Goal: Information Seeking & Learning: Learn about a topic

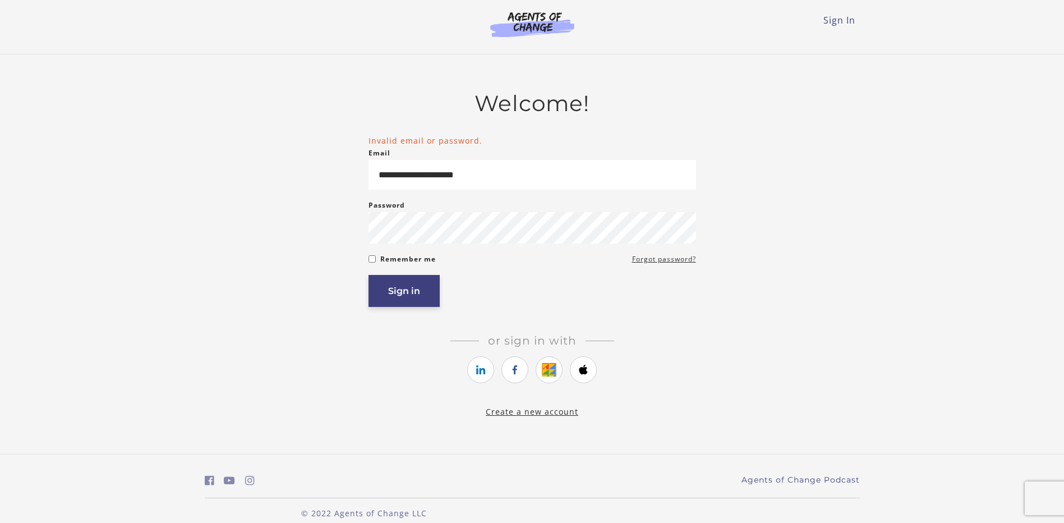
click at [418, 313] on article "**********" at bounding box center [531, 247] width 327 height 314
click at [401, 303] on button "Sign in" at bounding box center [403, 292] width 71 height 32
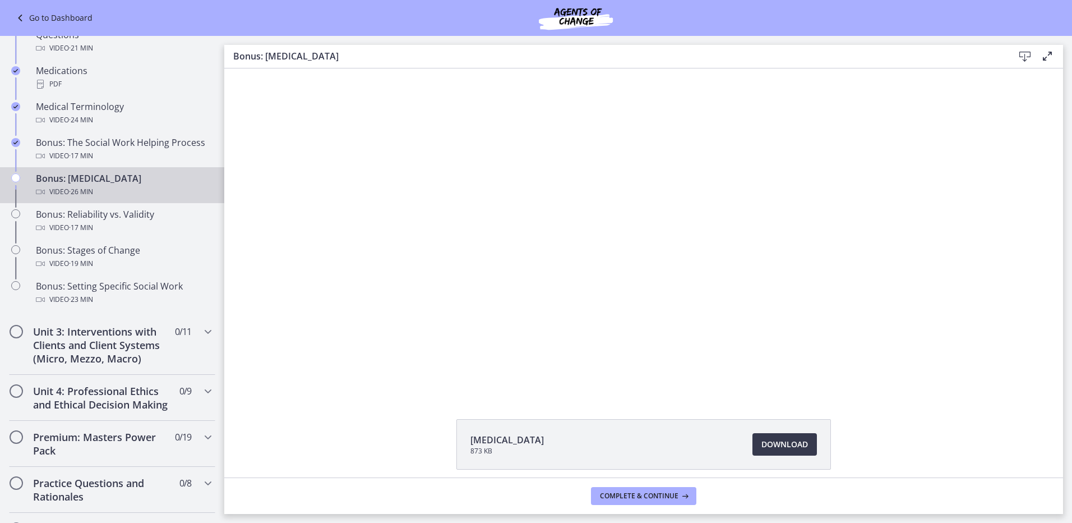
scroll to position [791, 0]
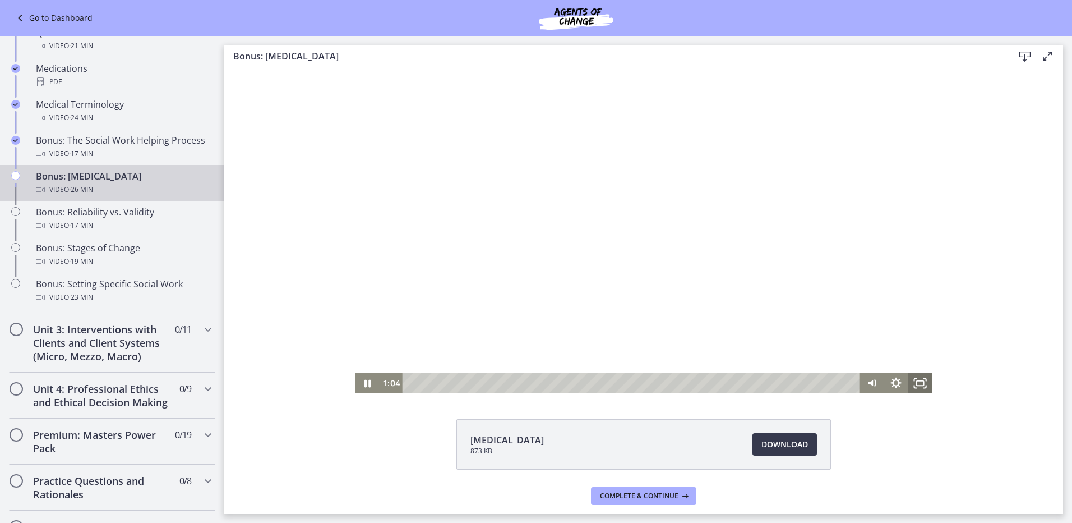
click at [914, 384] on icon "Fullscreen" at bounding box center [920, 383] width 24 height 20
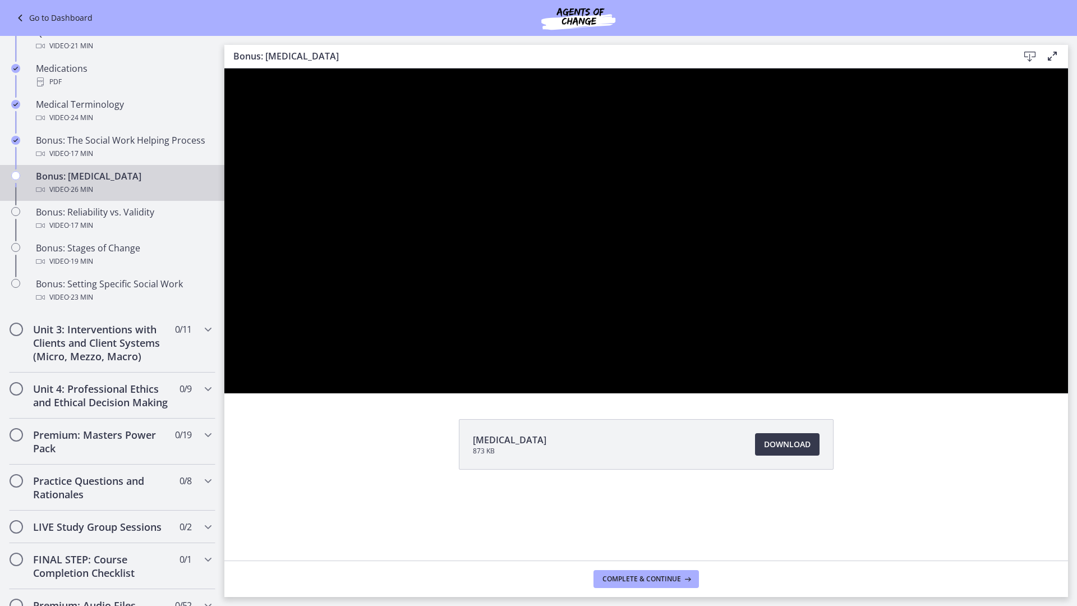
click at [1068, 393] on div at bounding box center [645, 230] width 843 height 325
click at [1068, 372] on div at bounding box center [645, 230] width 843 height 325
click at [1068, 329] on div at bounding box center [645, 230] width 843 height 325
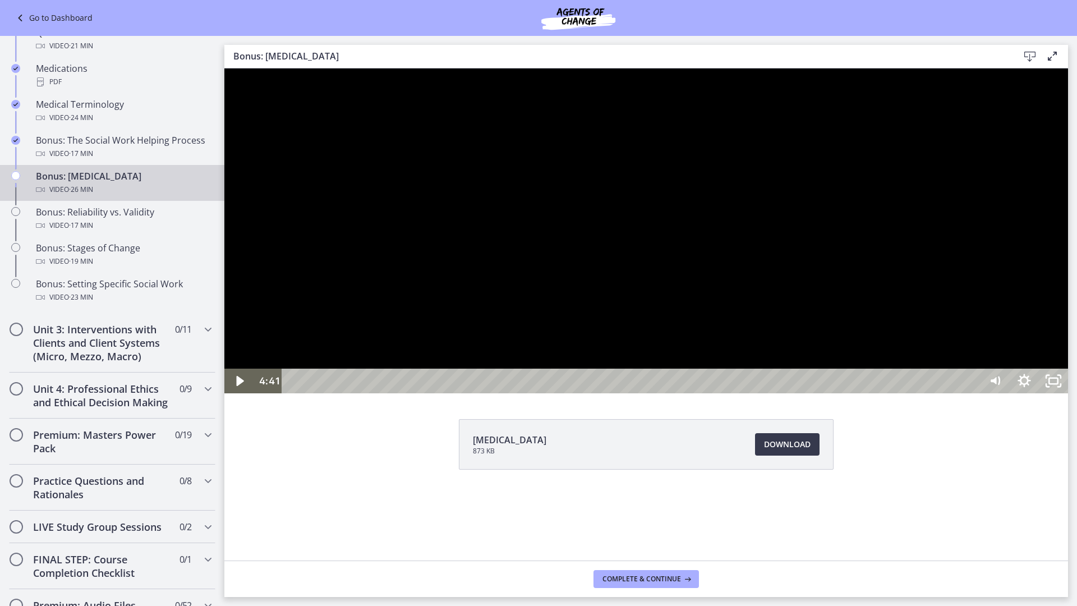
click at [1068, 393] on div at bounding box center [645, 230] width 843 height 325
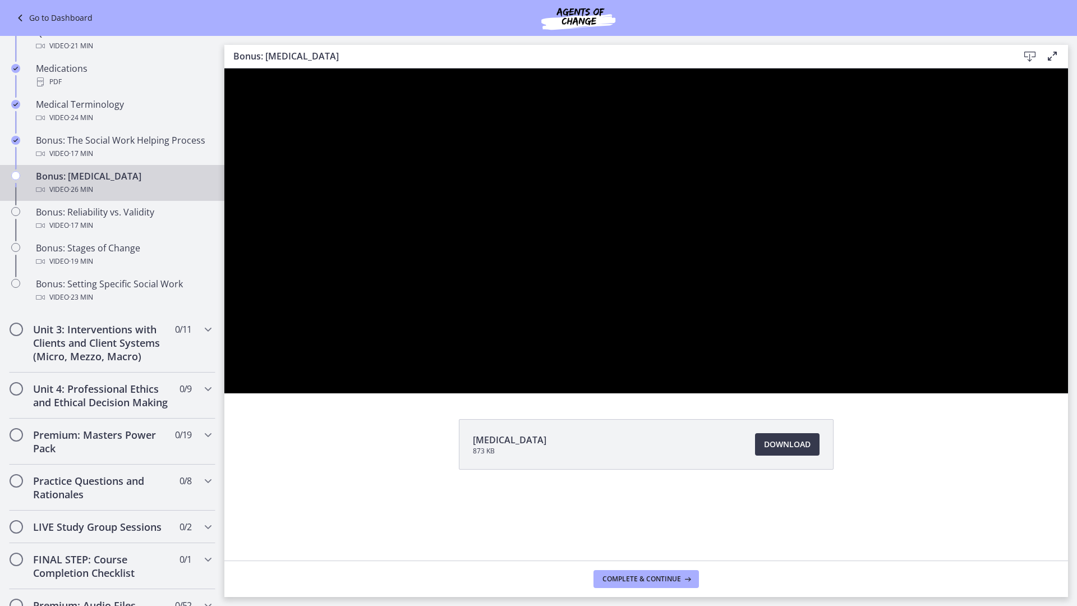
click at [1068, 393] on icon "Unfullscreen" at bounding box center [1053, 380] width 29 height 25
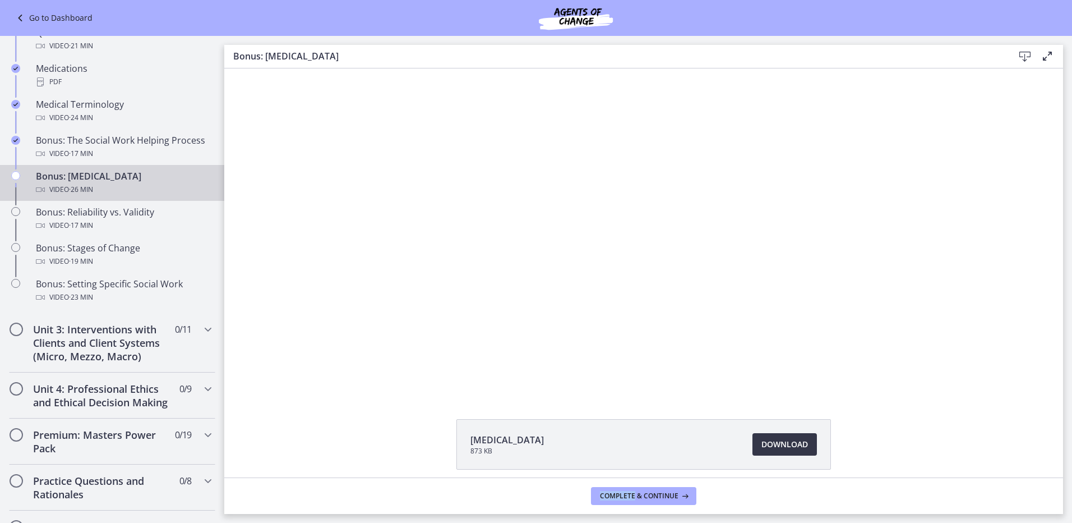
drag, startPoint x: 1057, startPoint y: 537, endPoint x: 782, endPoint y: 441, distance: 291.6
click at [782, 441] on span "Download Opens in a new window" at bounding box center [785, 443] width 47 height 13
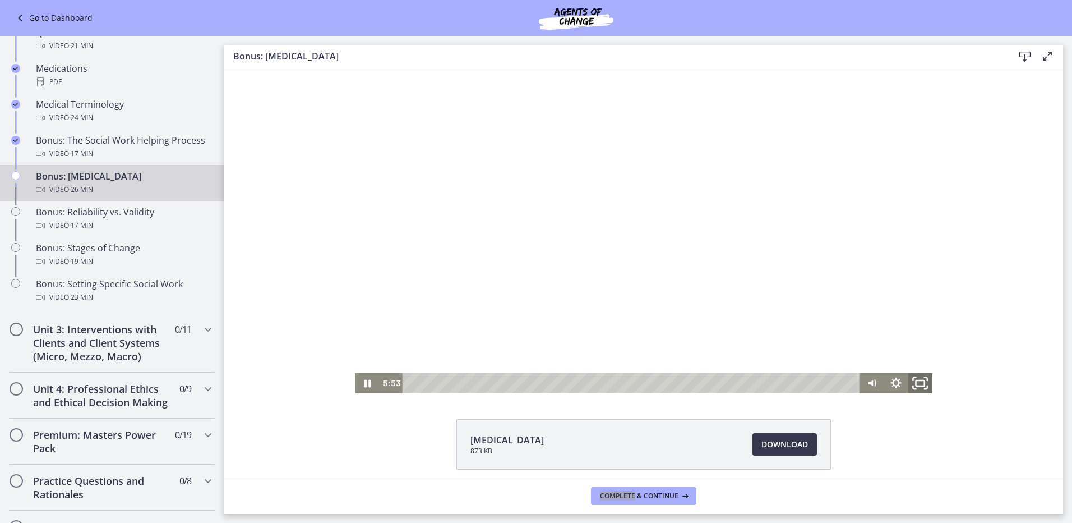
click at [914, 379] on icon "Fullscreen" at bounding box center [920, 383] width 29 height 24
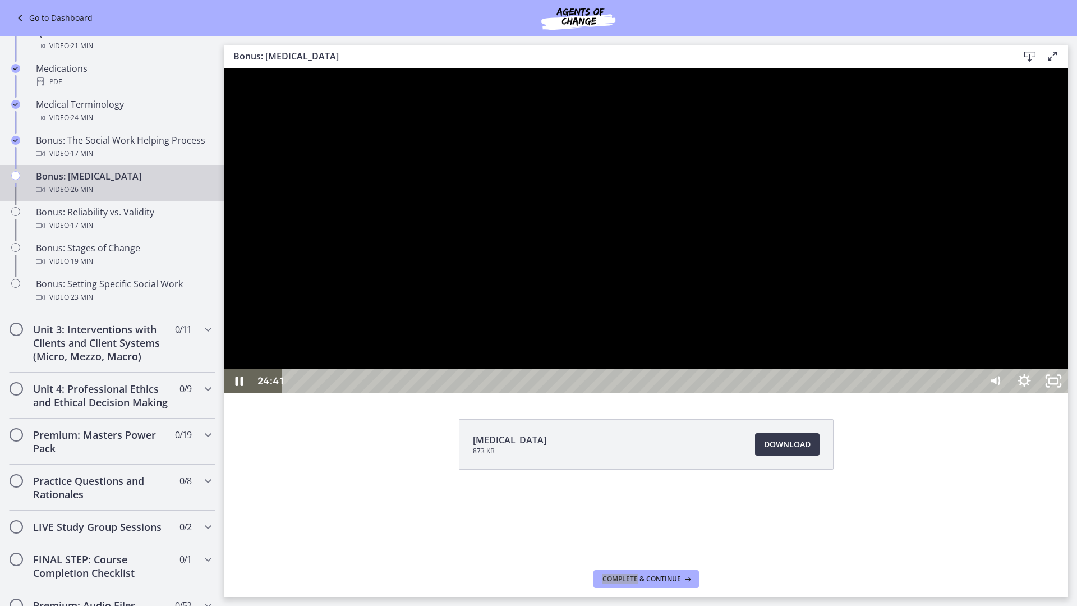
click at [741, 393] on div at bounding box center [645, 230] width 843 height 325
click at [1070, 396] on icon "Unfullscreen" at bounding box center [1053, 381] width 35 height 30
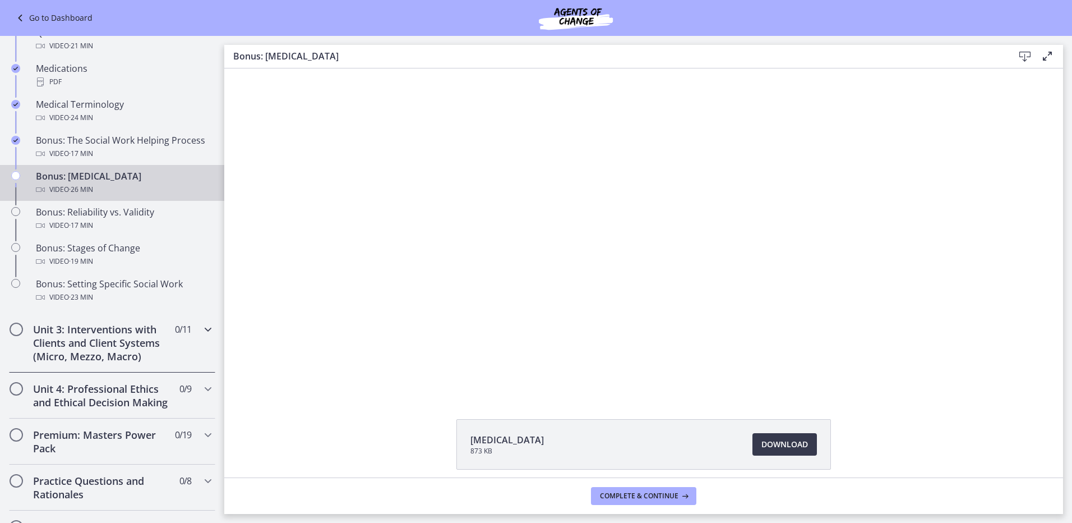
click at [201, 329] on icon "Chapters" at bounding box center [207, 328] width 13 height 13
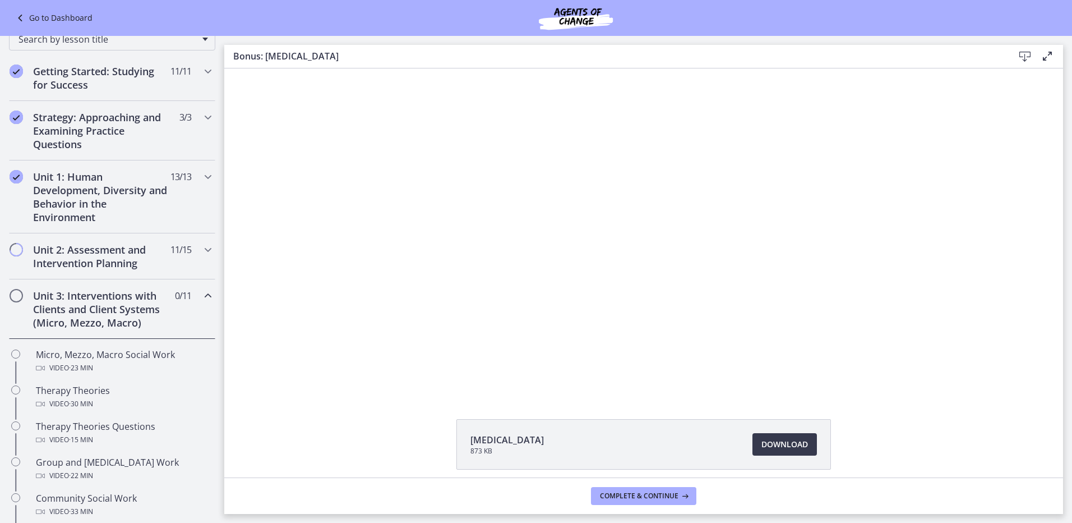
scroll to position [105, 0]
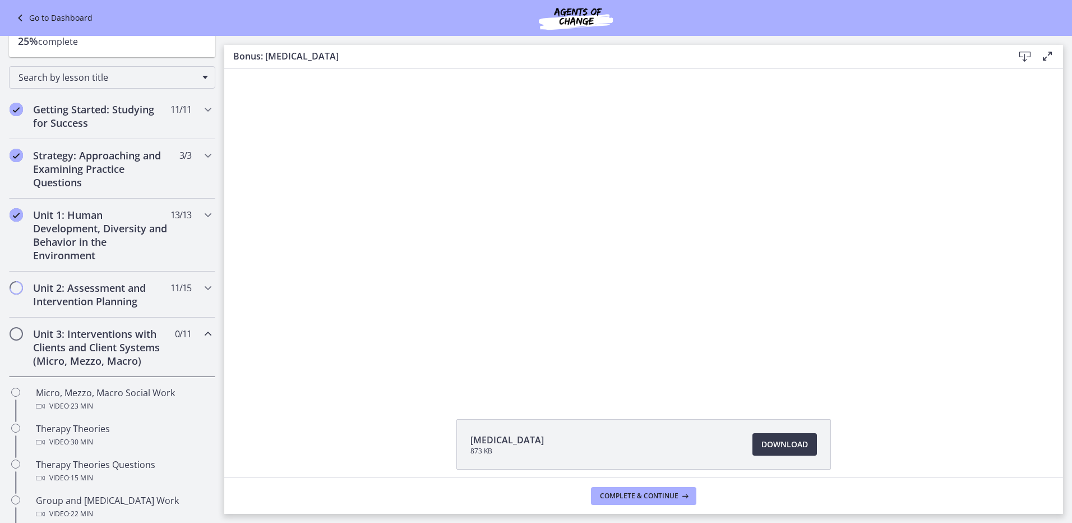
drag, startPoint x: 227, startPoint y: 210, endPoint x: 228, endPoint y: 232, distance: 22.5
click at [228, 232] on div "The video is loading... Click for sound @keyframes VOLUME_SMALL_WAVE_FLASH { 0%…" at bounding box center [643, 230] width 839 height 325
click at [201, 338] on icon "Chapters" at bounding box center [207, 333] width 13 height 13
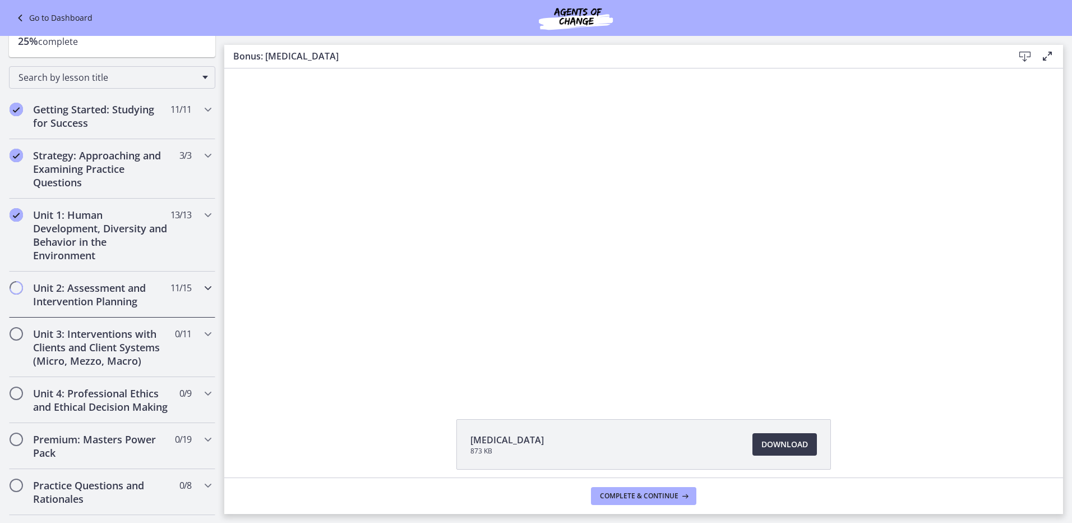
click at [201, 289] on icon "Chapters" at bounding box center [207, 287] width 13 height 13
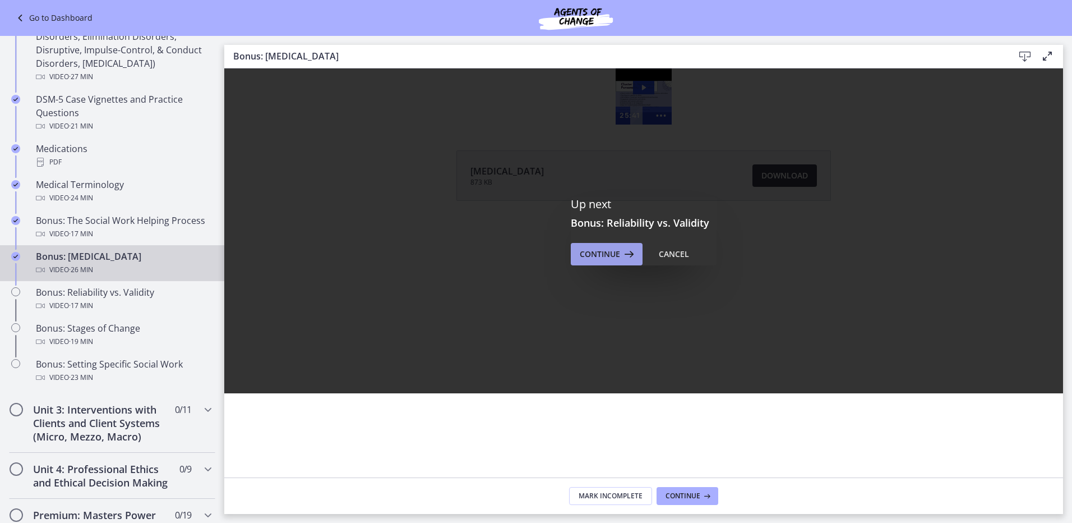
scroll to position [0, 0]
click at [604, 253] on span "Continue" at bounding box center [600, 253] width 40 height 13
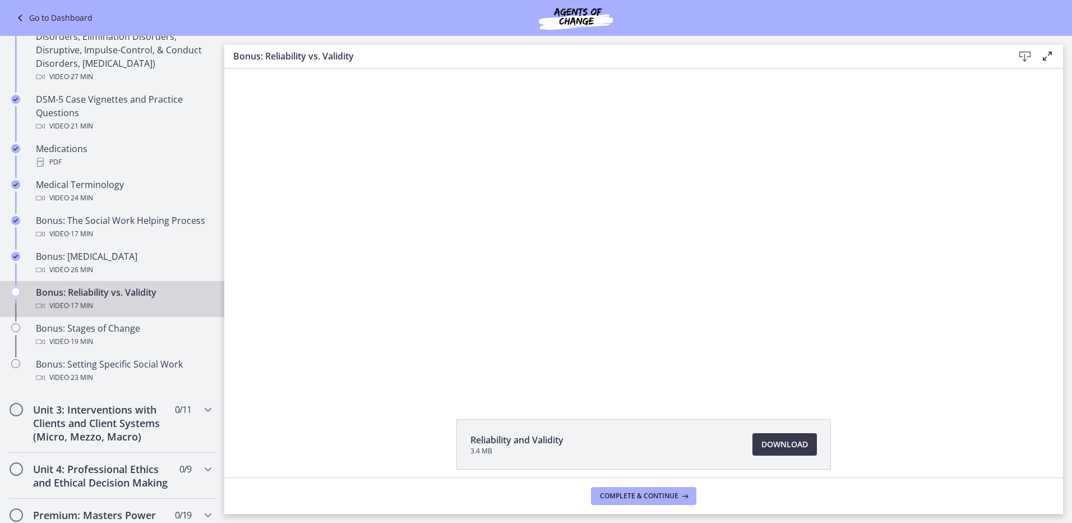
click at [1023, 423] on div "Reliability and Validity 3.4 MB Download Opens in a new window" at bounding box center [643, 471] width 839 height 104
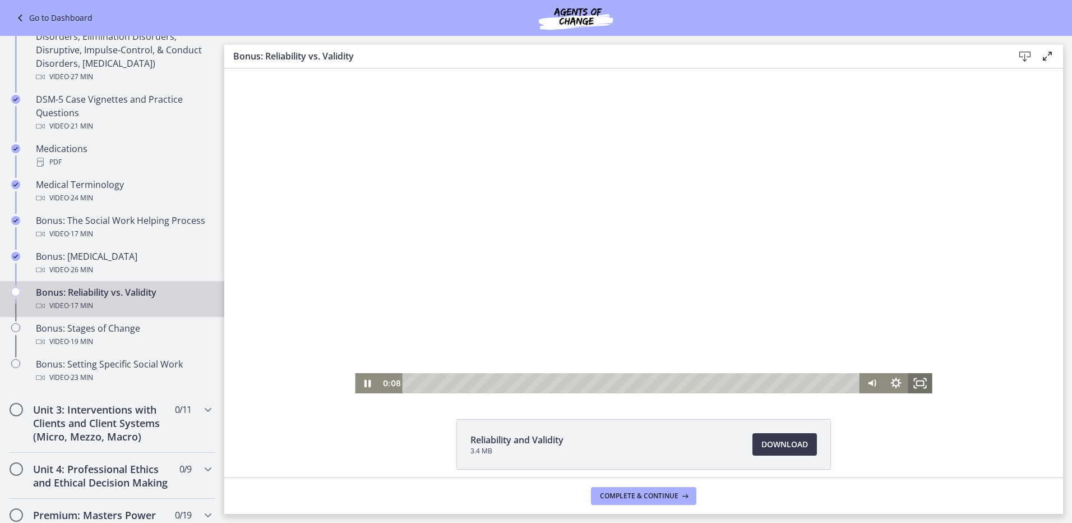
click at [916, 385] on icon "Fullscreen" at bounding box center [920, 383] width 24 height 20
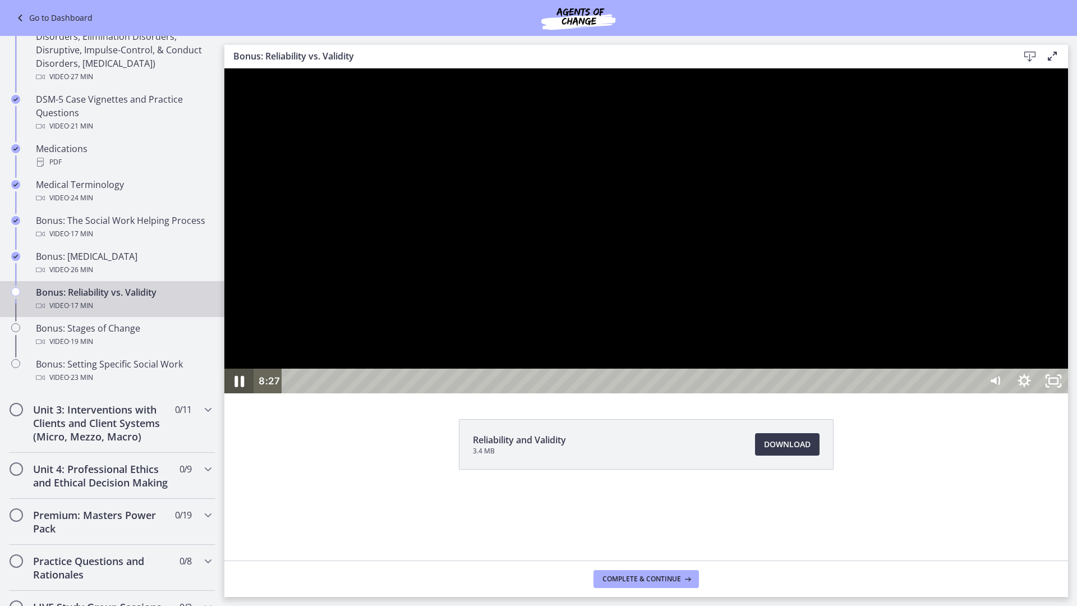
click at [231, 396] on icon "Pause" at bounding box center [239, 381] width 35 height 30
click at [231, 393] on icon "Play Video" at bounding box center [239, 380] width 29 height 25
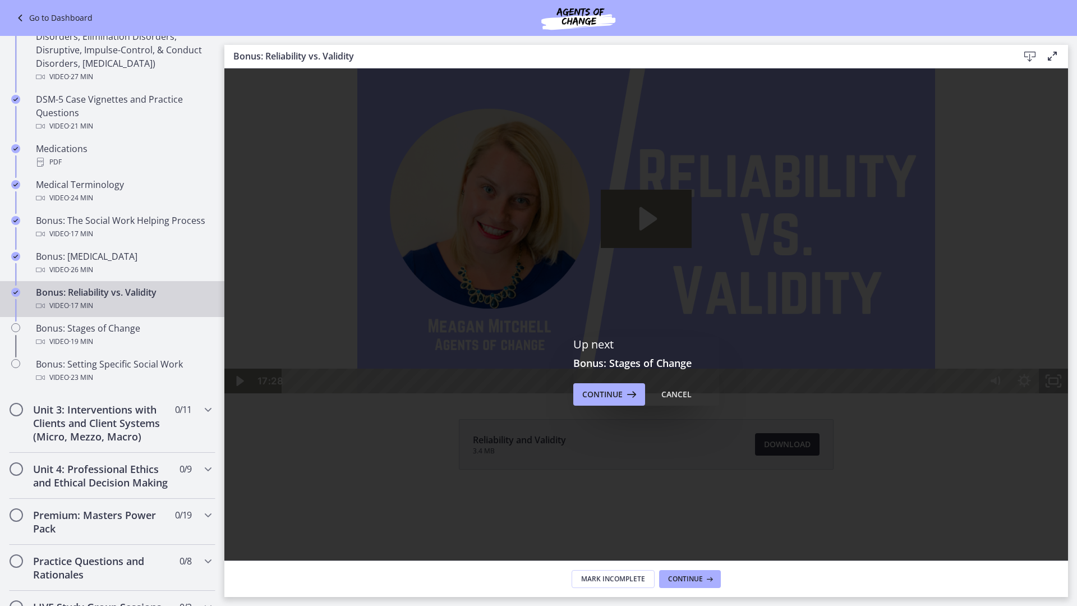
click at [1068, 393] on icon "Fullscreen" at bounding box center [1053, 380] width 29 height 25
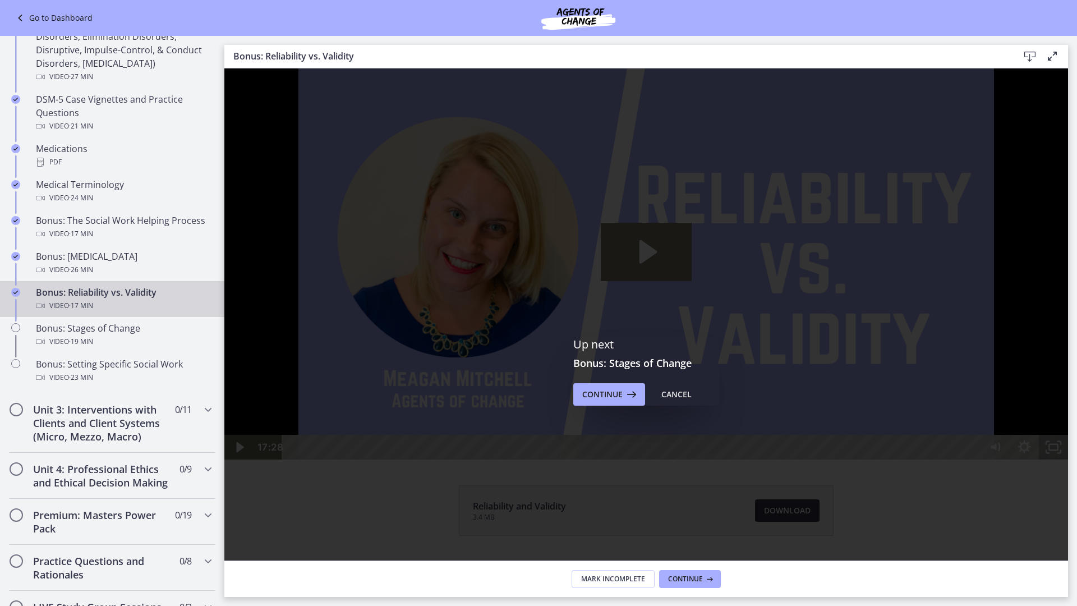
click at [1068, 459] on icon "Unfullscreen" at bounding box center [1053, 447] width 29 height 25
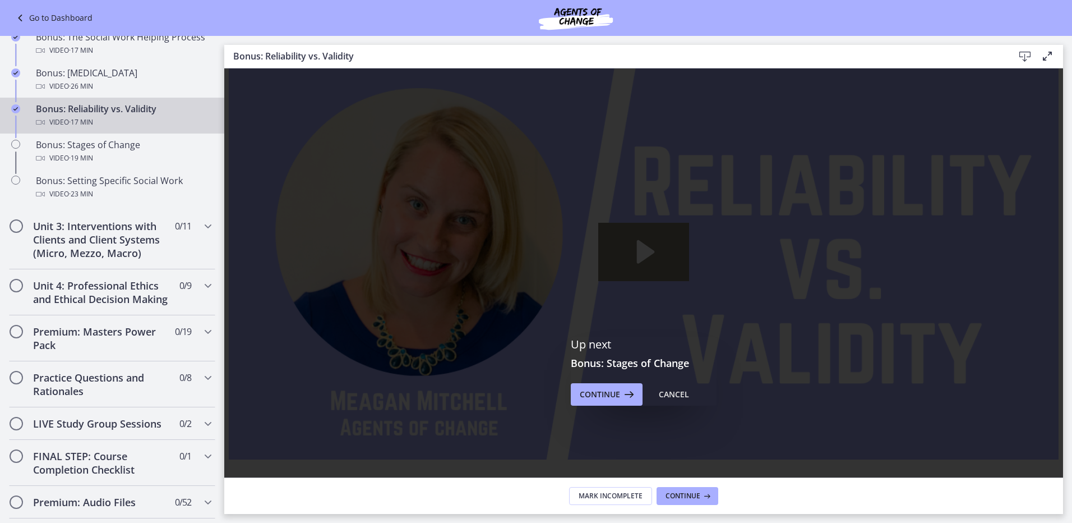
scroll to position [900, 0]
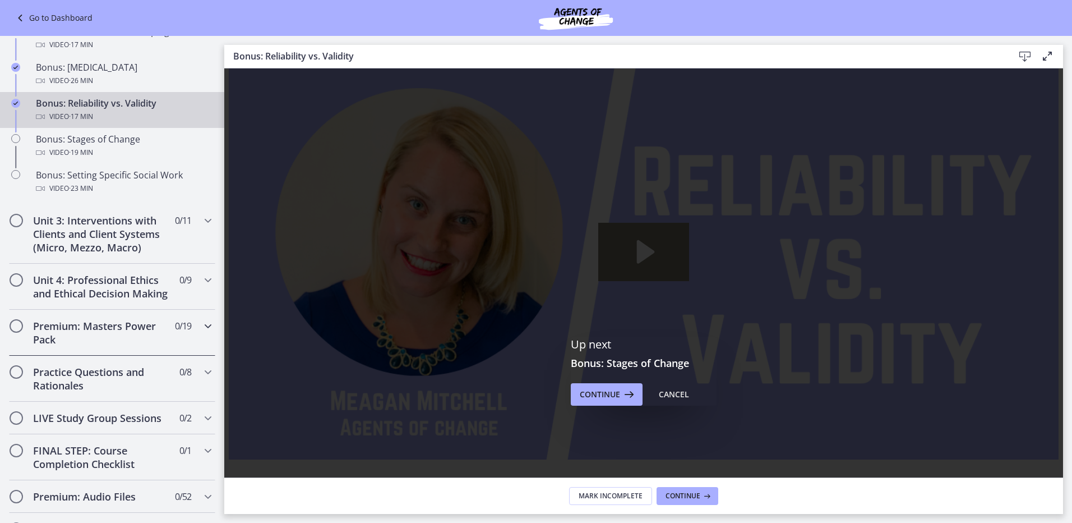
click at [201, 333] on icon "Chapters" at bounding box center [207, 325] width 13 height 13
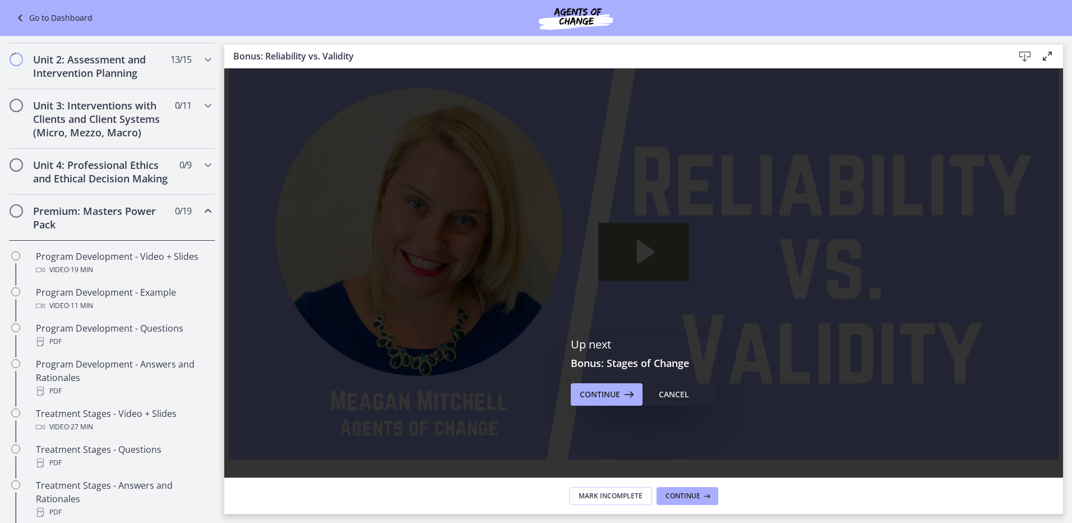
scroll to position [267, 0]
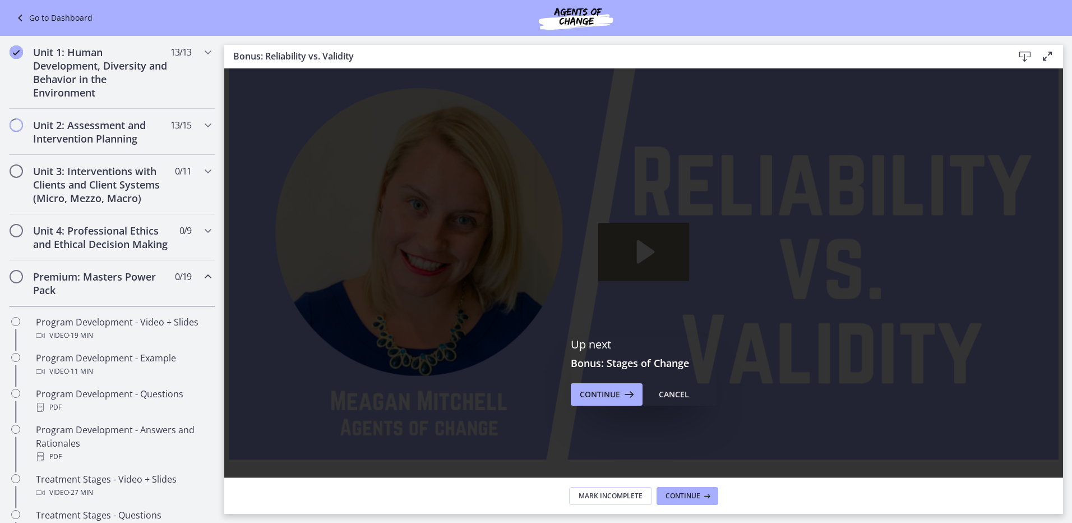
click at [201, 283] on icon "Chapters" at bounding box center [207, 276] width 13 height 13
